Goal: Task Accomplishment & Management: Manage account settings

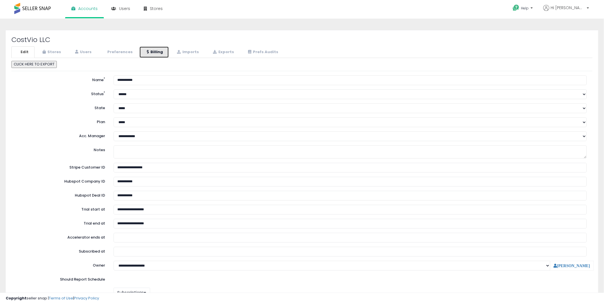
click at [157, 56] on link "Billing" at bounding box center [154, 52] width 30 height 12
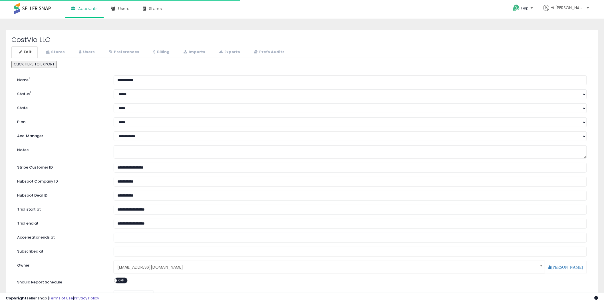
click at [159, 53] on link "Billing" at bounding box center [161, 52] width 30 height 12
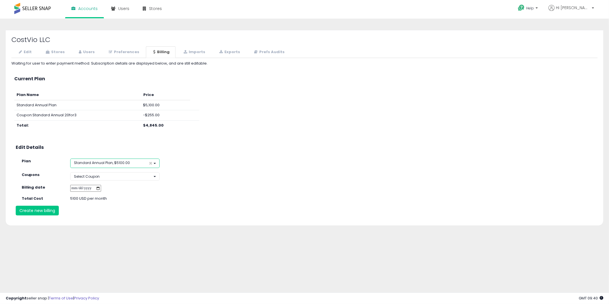
click at [123, 159] on button "Standard Annual Plan, $5100.00 ×" at bounding box center [114, 162] width 89 height 9
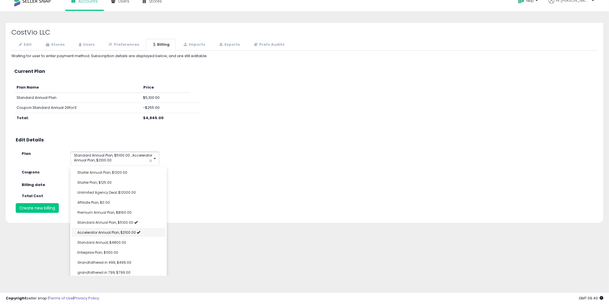
scroll to position [4, 0]
click at [133, 231] on link "Accelerator Annual Plan, $2100.00" at bounding box center [119, 232] width 94 height 9
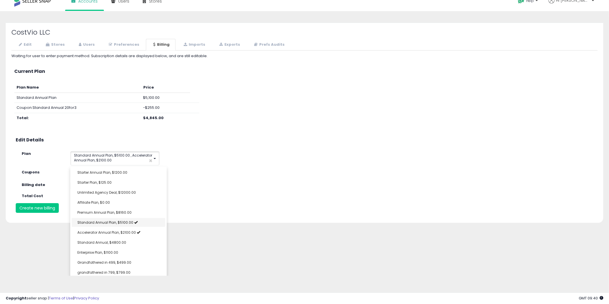
select select "**********"
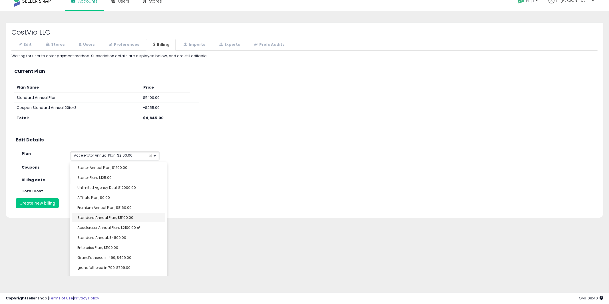
click at [144, 219] on link "Standard Annual Plan, $5100.00" at bounding box center [119, 217] width 94 height 9
click at [213, 184] on div "Waiting for user to enter payment method. Subscription details are displayed be…" at bounding box center [304, 130] width 586 height 154
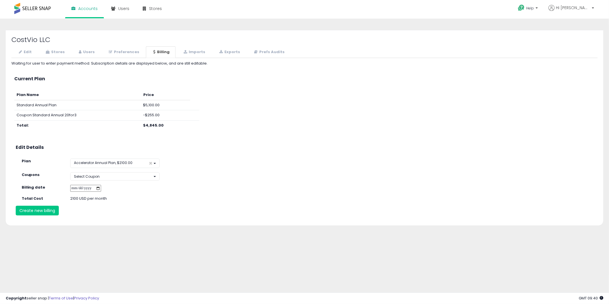
scroll to position [0, 0]
click at [114, 174] on button "Select Coupon" at bounding box center [114, 176] width 89 height 8
click at [123, 227] on div "CostVio LLC Edit Stores Users Preferences Billing *" at bounding box center [304, 131] width 606 height 203
click at [48, 208] on button "Create new billing" at bounding box center [37, 212] width 43 height 10
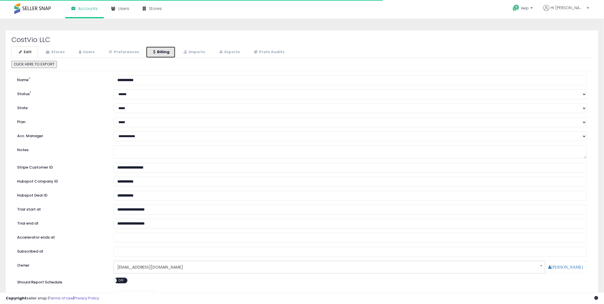
click at [148, 50] on link "Billing" at bounding box center [161, 52] width 30 height 12
click at [153, 46] on link "Billing" at bounding box center [161, 52] width 30 height 12
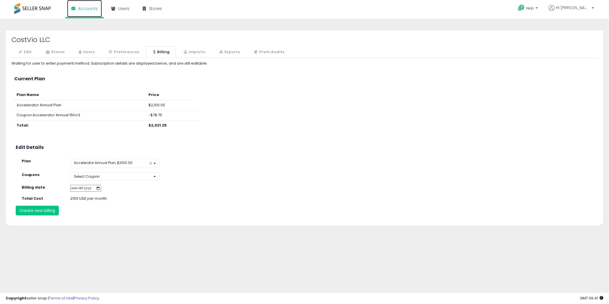
click at [87, 9] on span "Accounts" at bounding box center [87, 9] width 19 height 6
